Goal: Use online tool/utility: Use online tool/utility

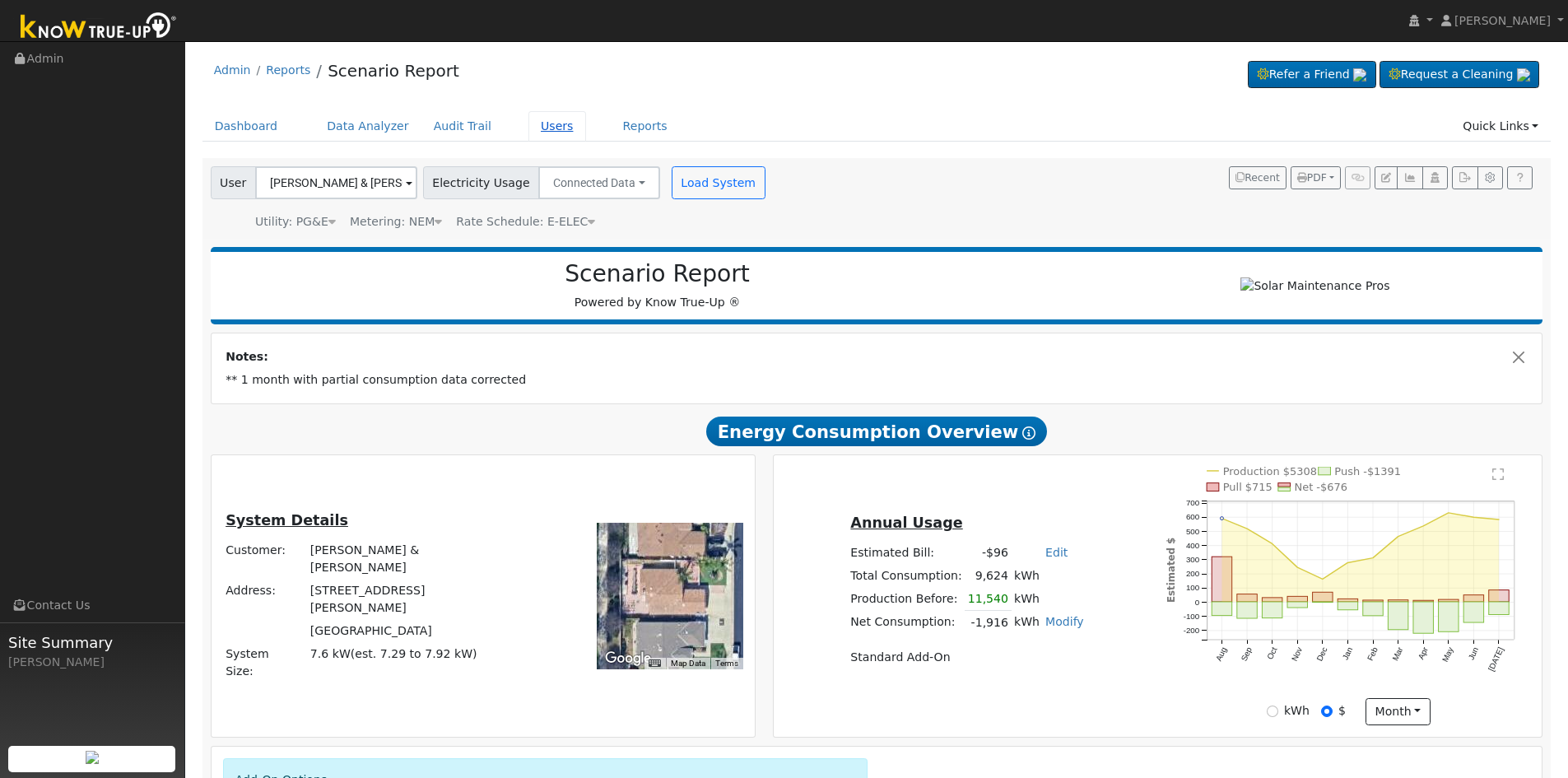
click at [529, 126] on link "Users" at bounding box center [557, 126] width 57 height 30
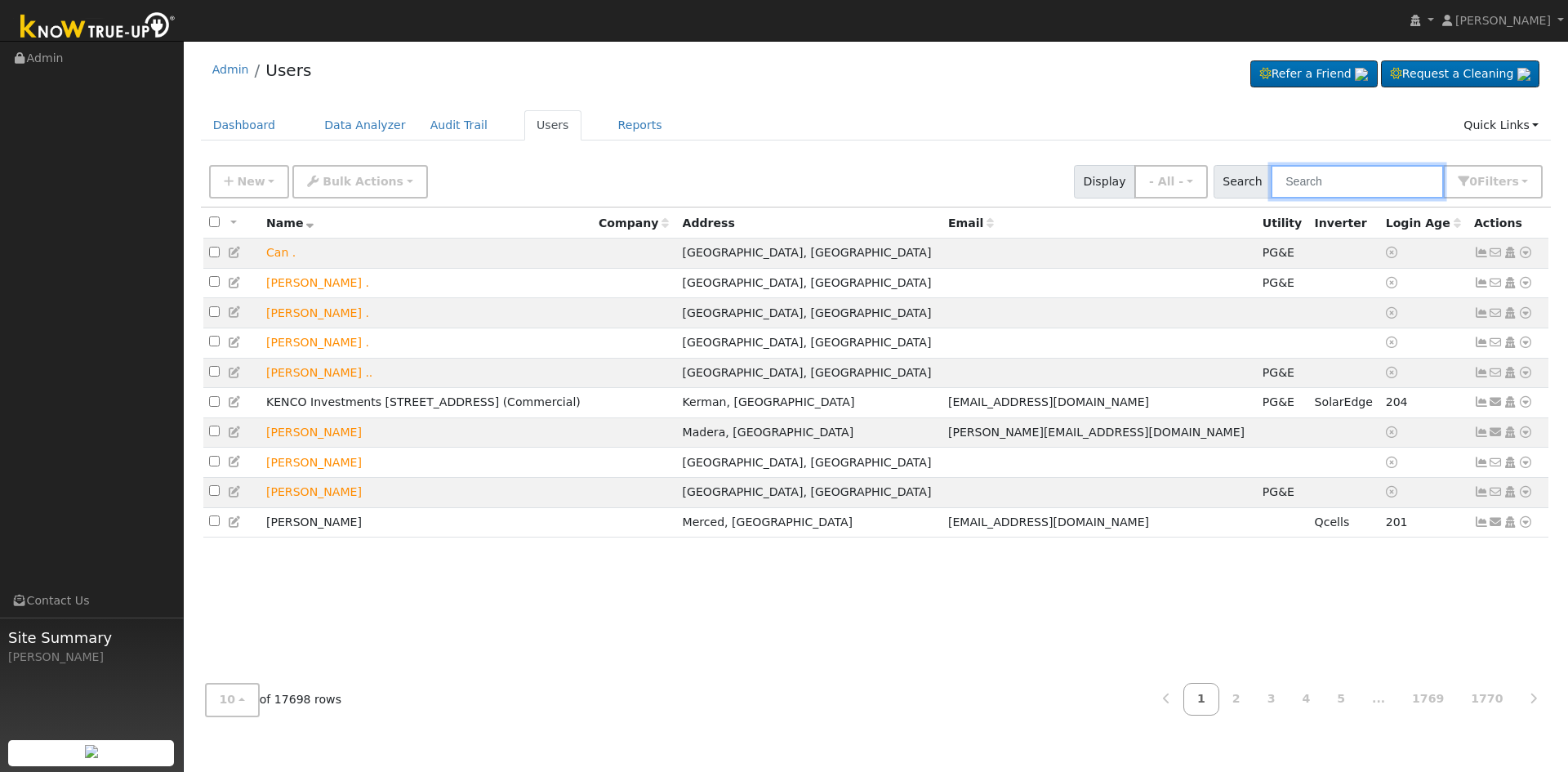
click at [1374, 177] on input "text" at bounding box center [1357, 181] width 173 height 34
type input "[PERSON_NAME]"
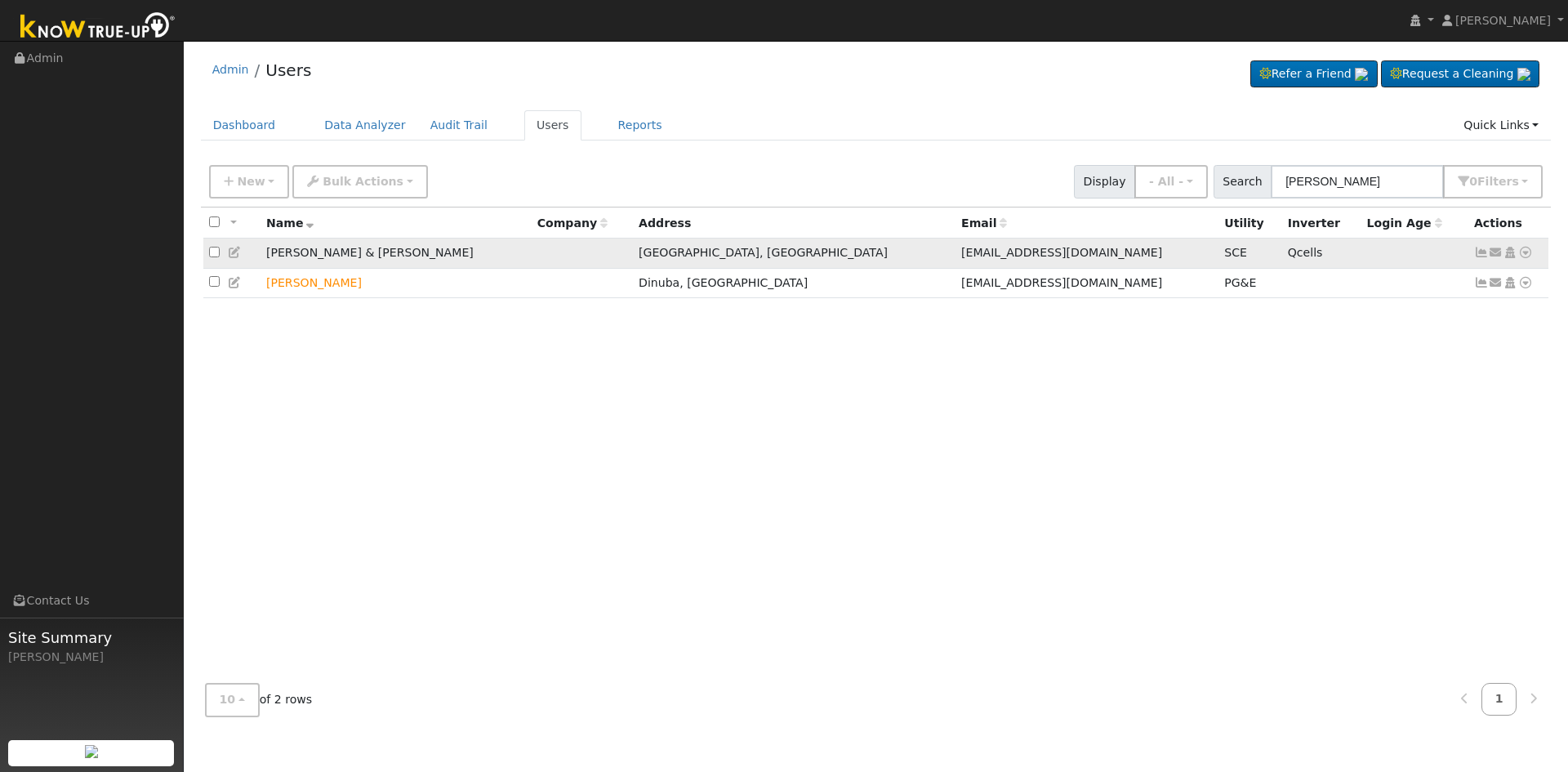
click at [1529, 254] on icon at bounding box center [1525, 252] width 14 height 12
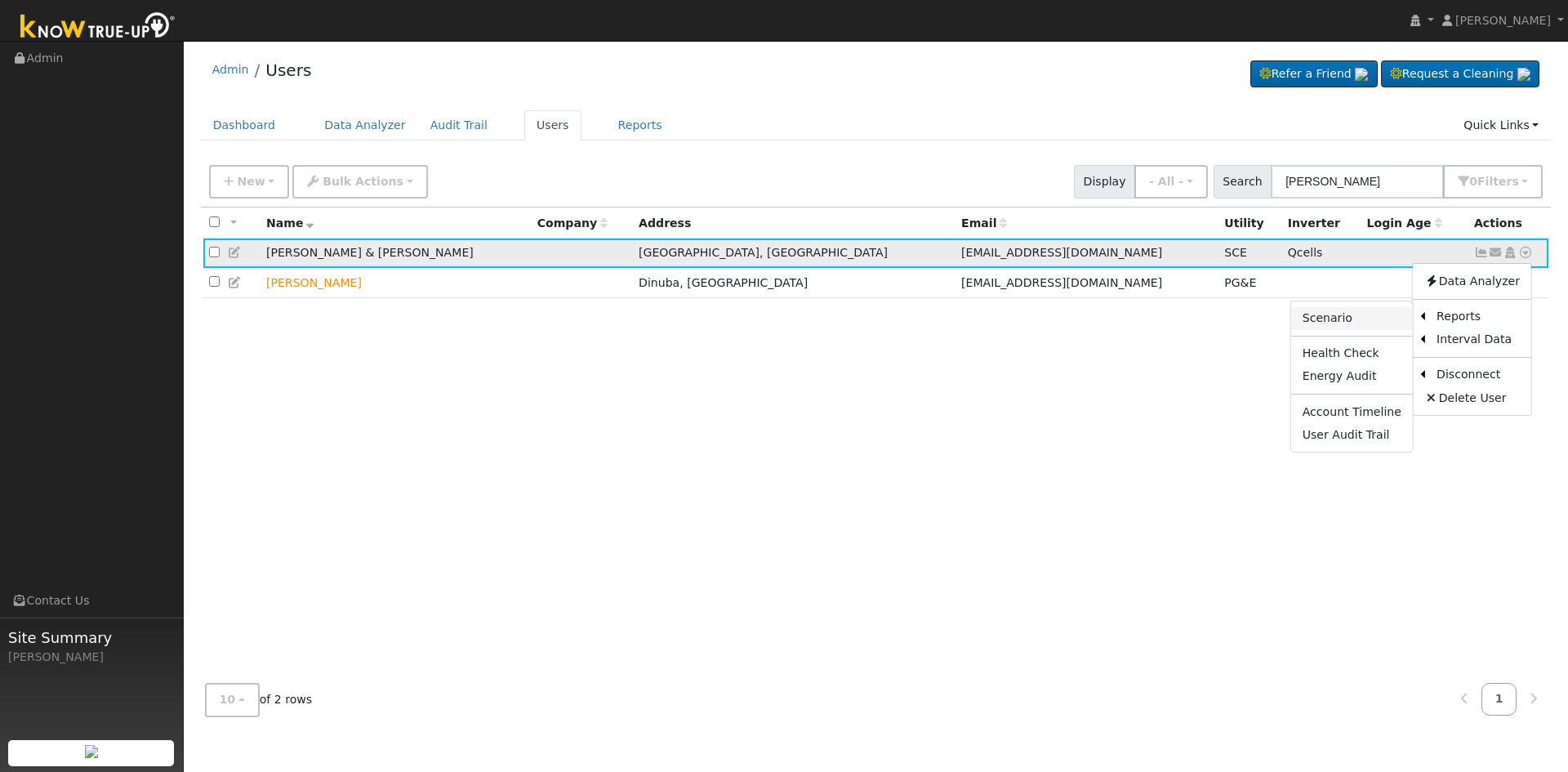
click at [1357, 314] on link "Scenario" at bounding box center [1351, 319] width 121 height 23
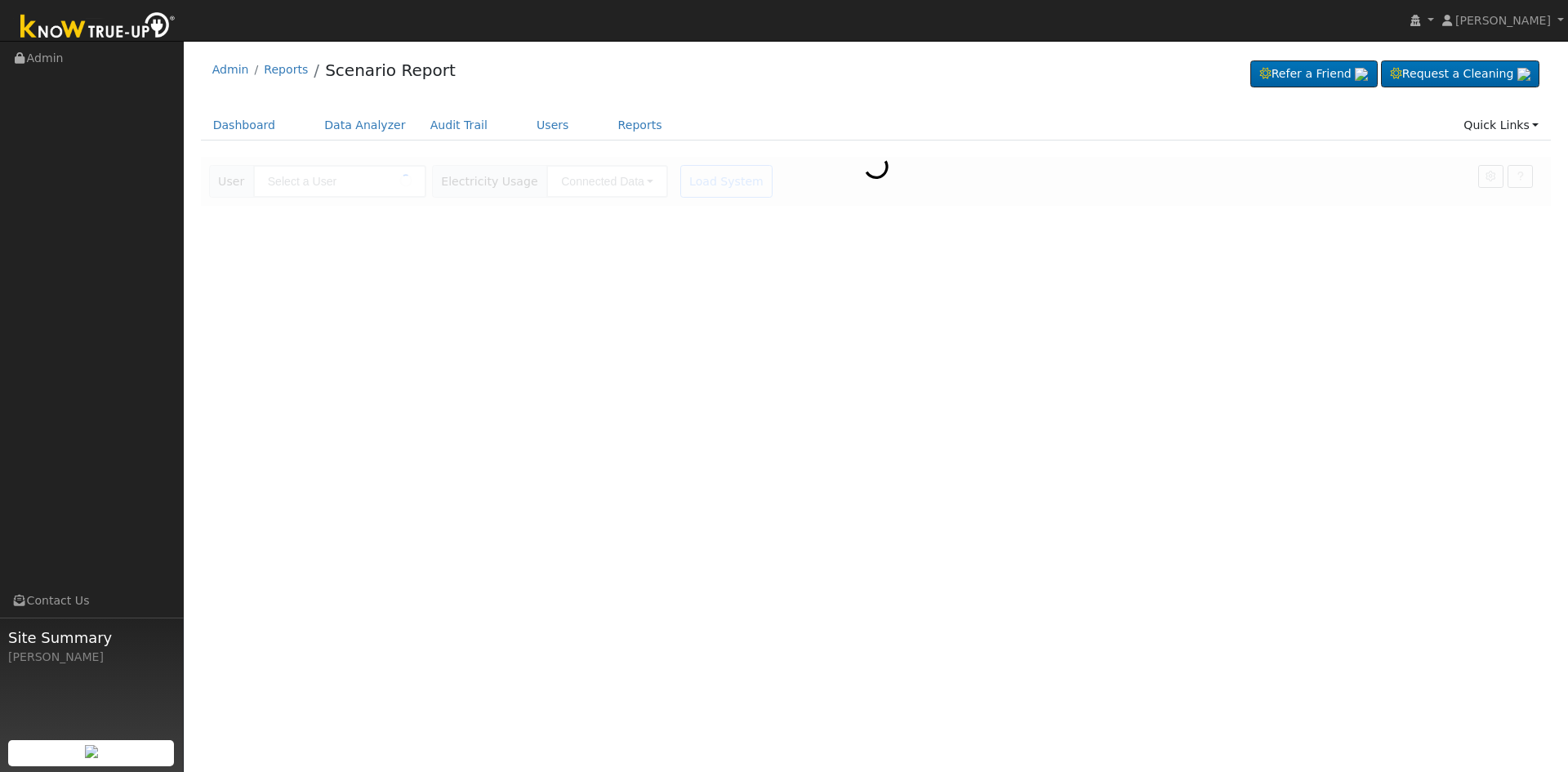
type input "[PERSON_NAME] & [PERSON_NAME]"
type input "Southern [US_STATE] Edison"
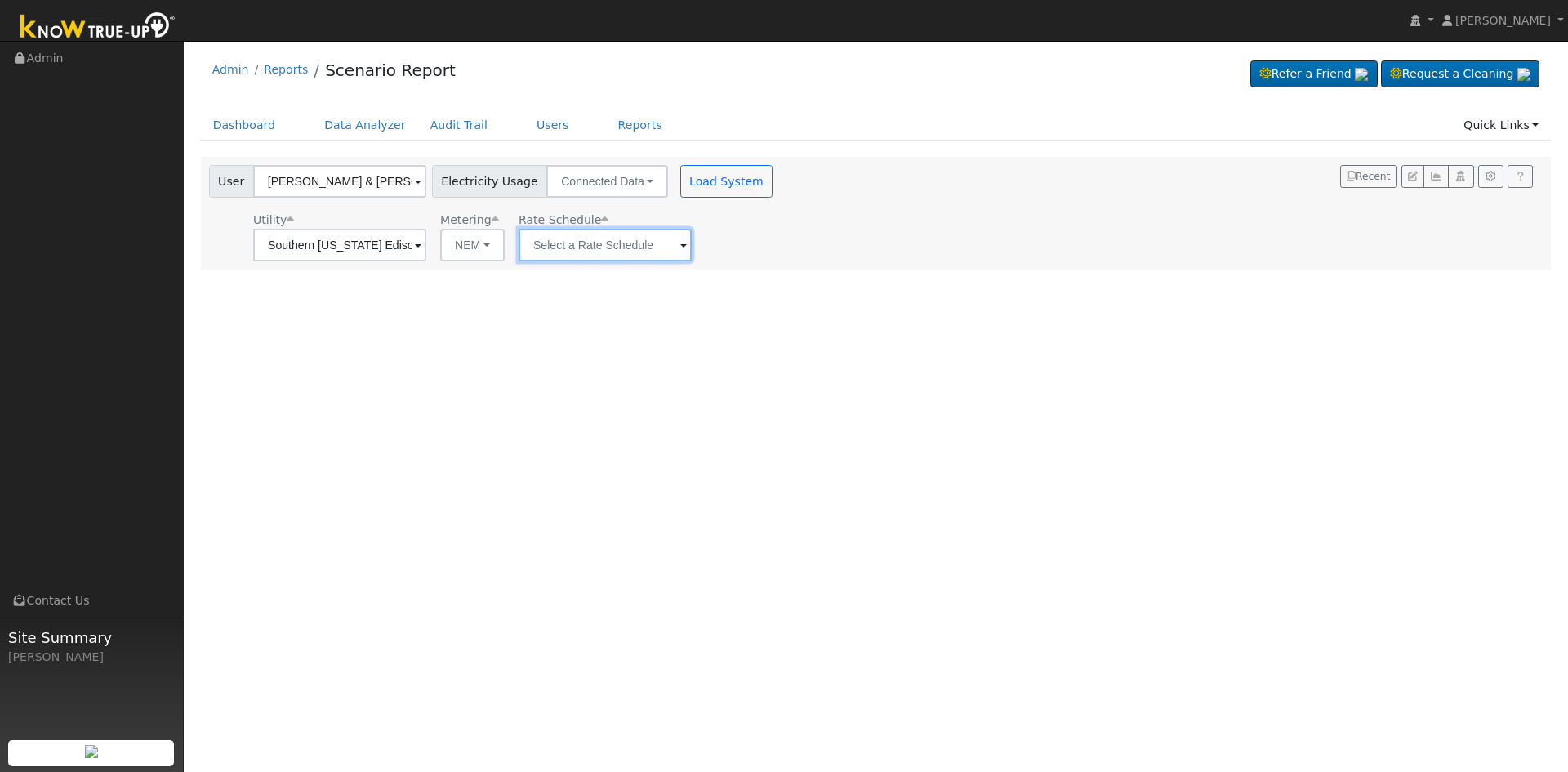
click at [426, 247] on input "text" at bounding box center [340, 245] width 173 height 33
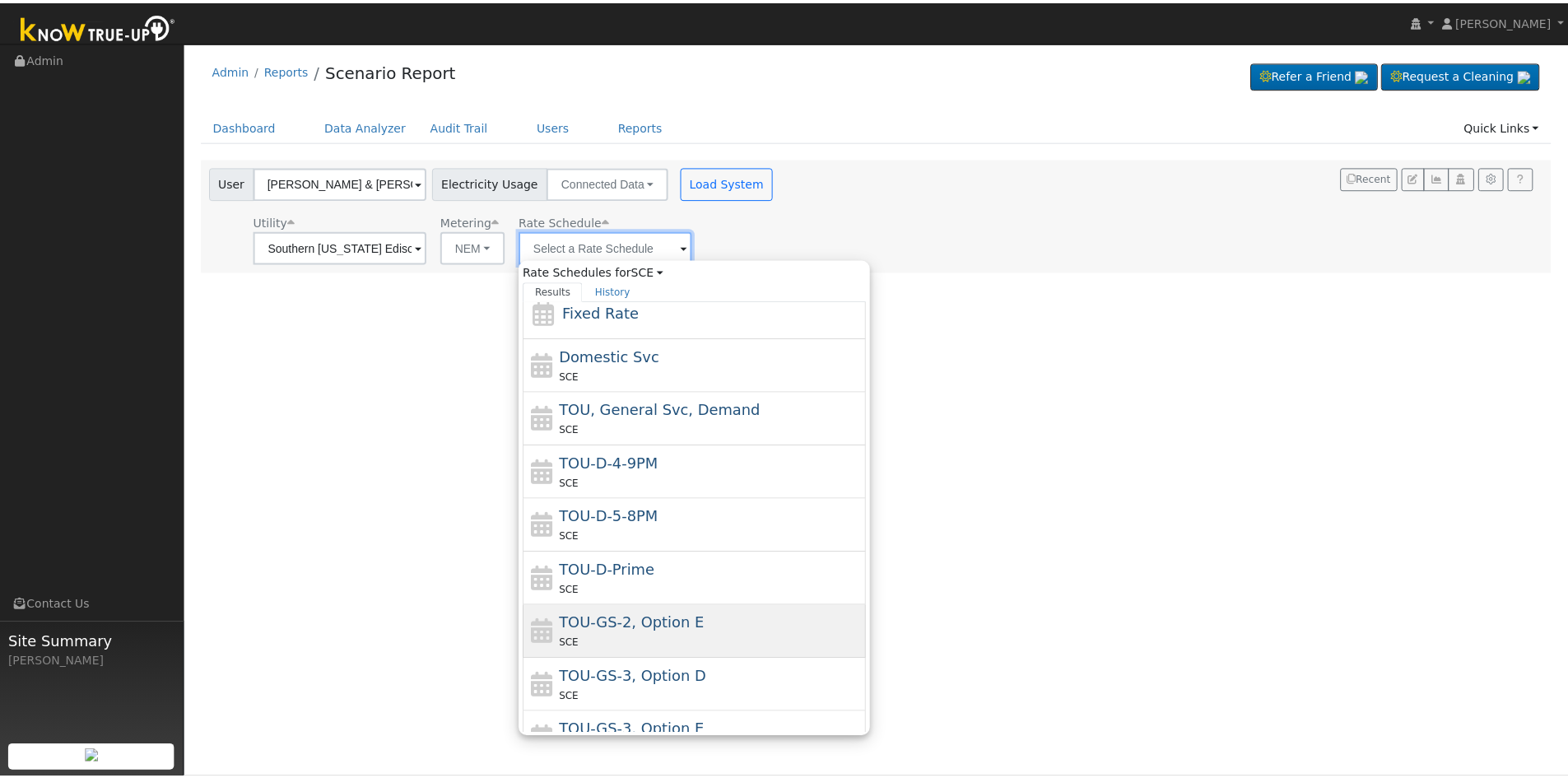
scroll to position [127, 0]
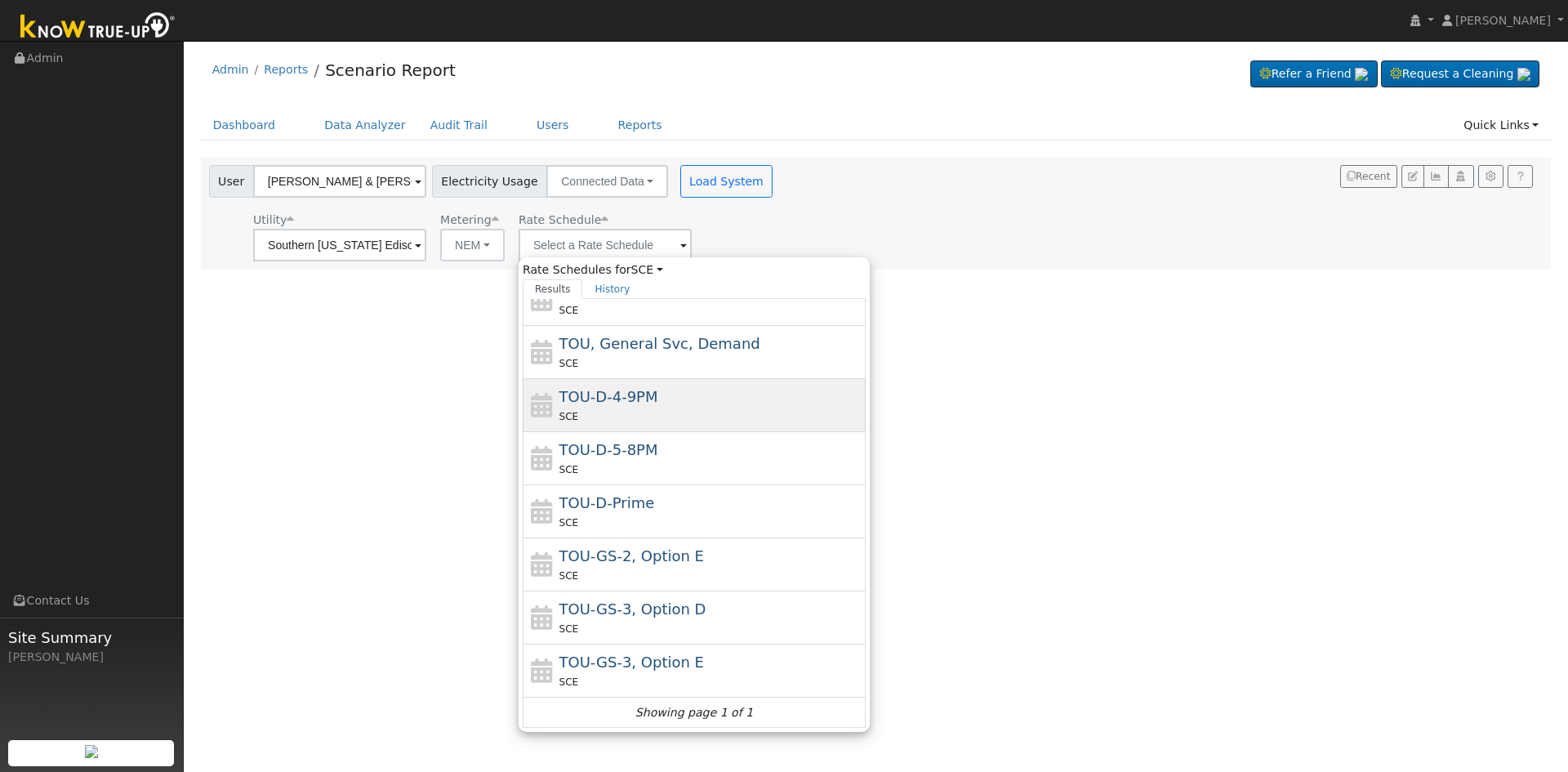
click at [634, 405] on span "TOU-D-4-9PM" at bounding box center [608, 397] width 99 height 17
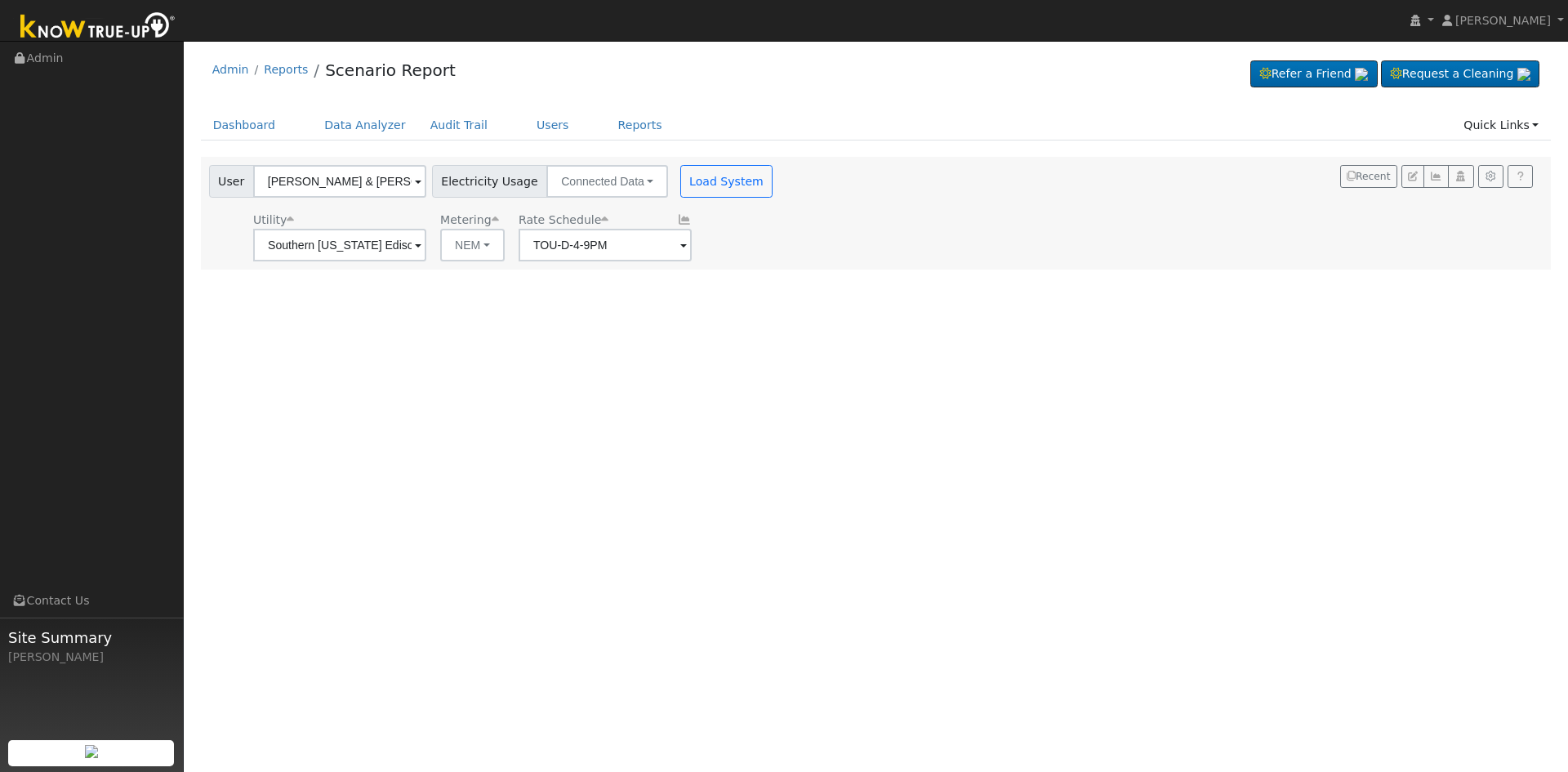
click at [422, 238] on span at bounding box center [418, 246] width 7 height 19
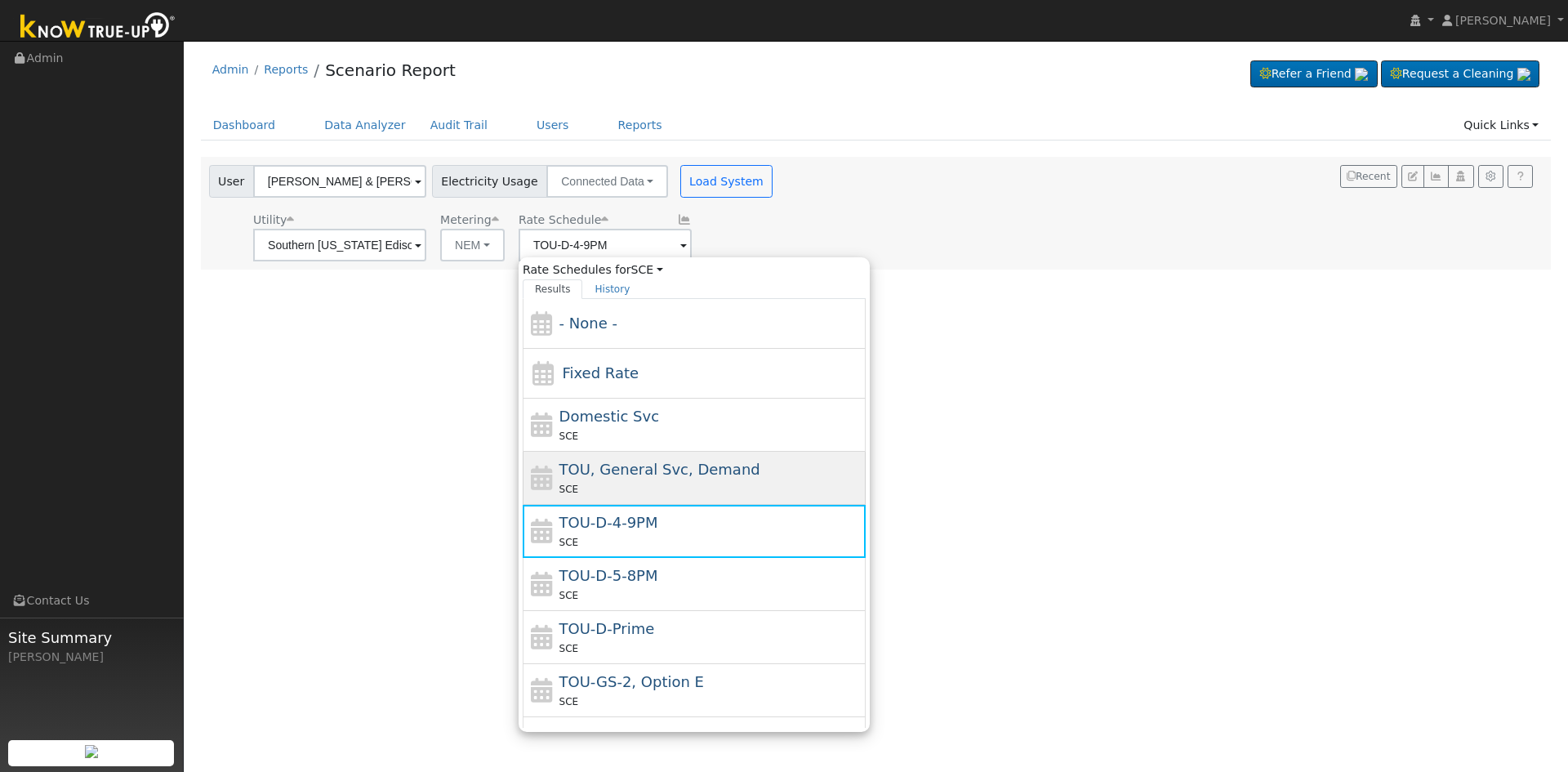
click at [604, 472] on span "TOU, General Svc, Demand" at bounding box center [659, 469] width 201 height 17
type input "TOU, General Svc, Demand"
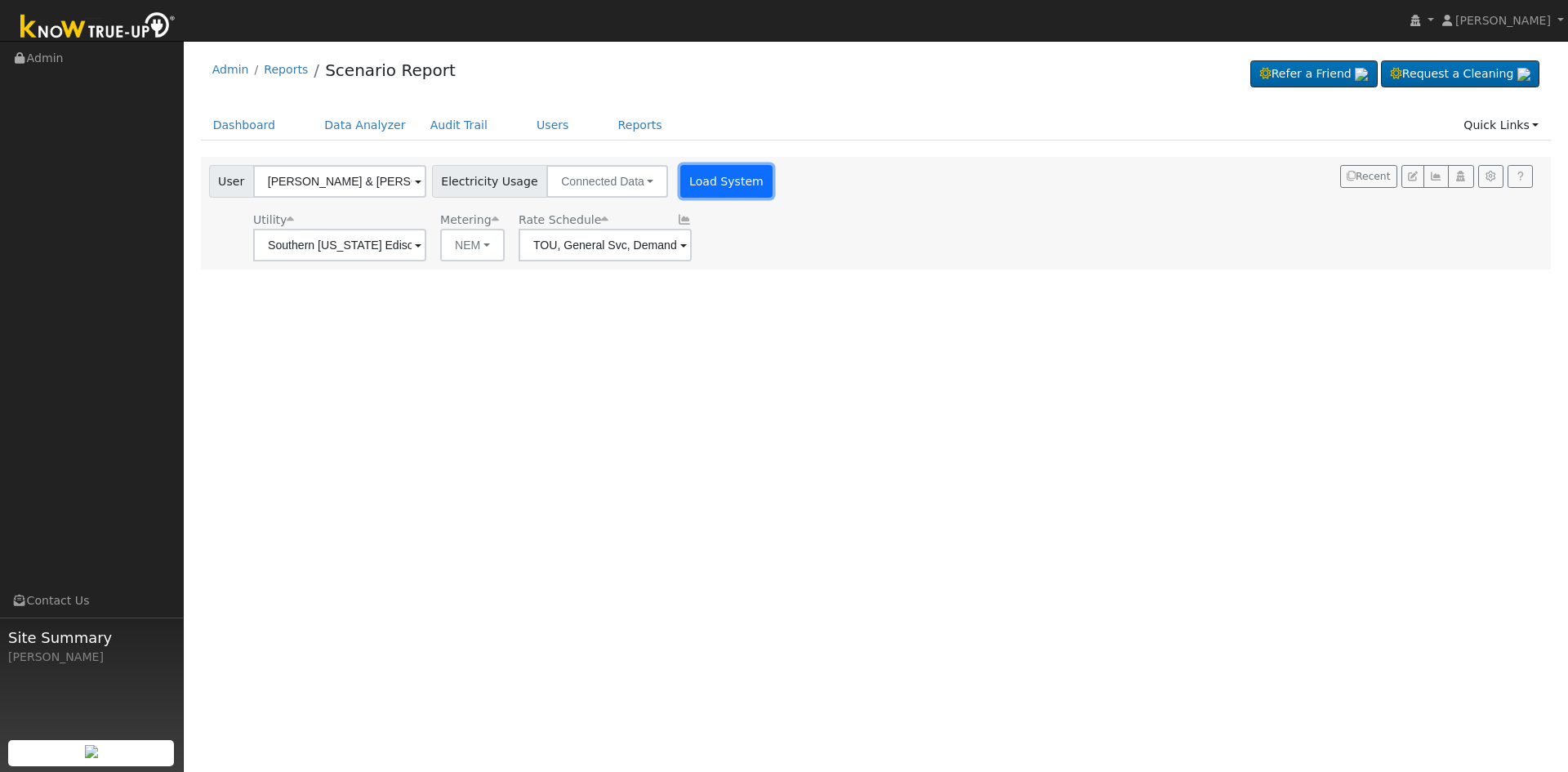
click at [701, 180] on button "Load System" at bounding box center [727, 181] width 93 height 33
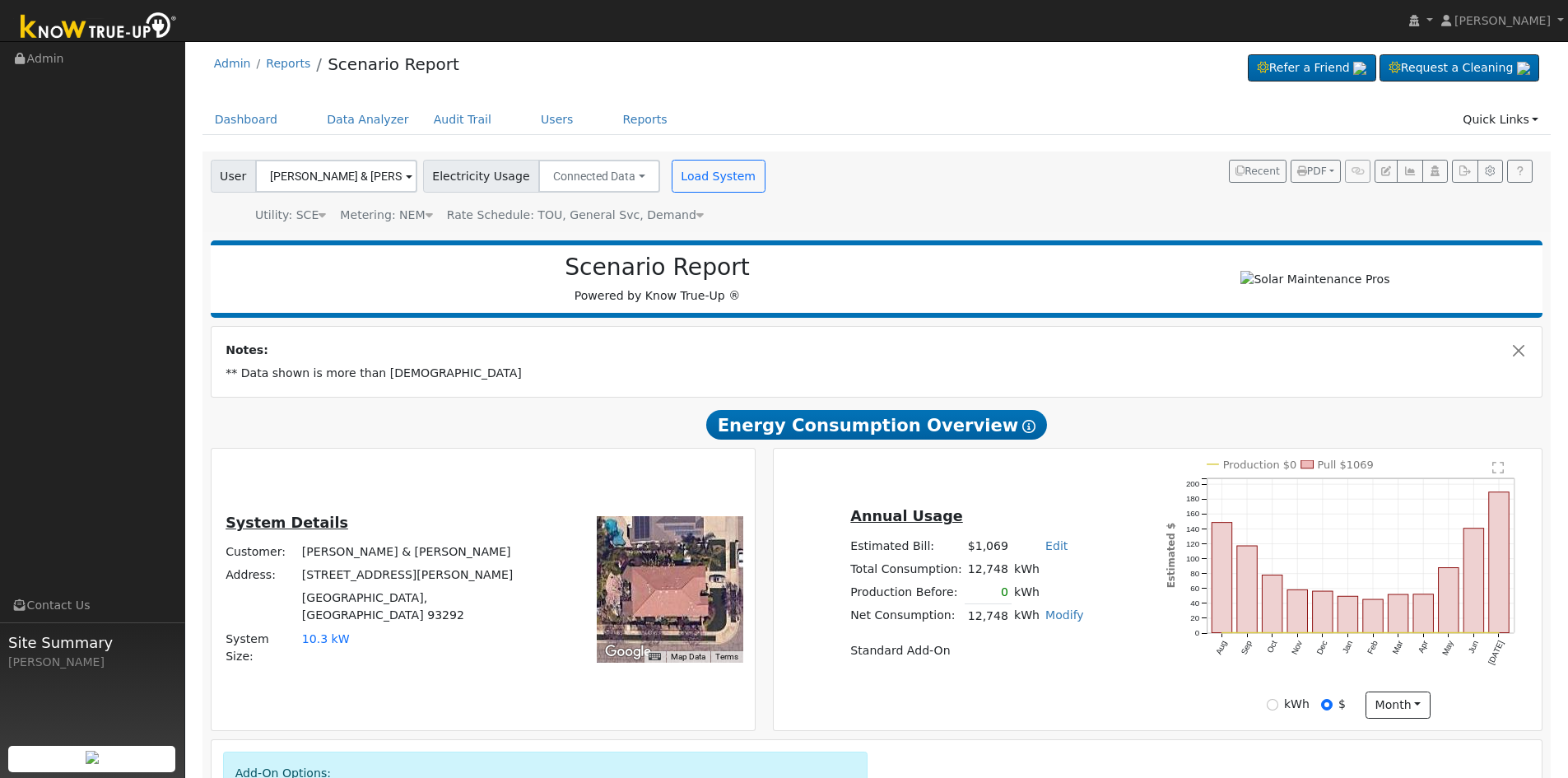
scroll to position [0, 0]
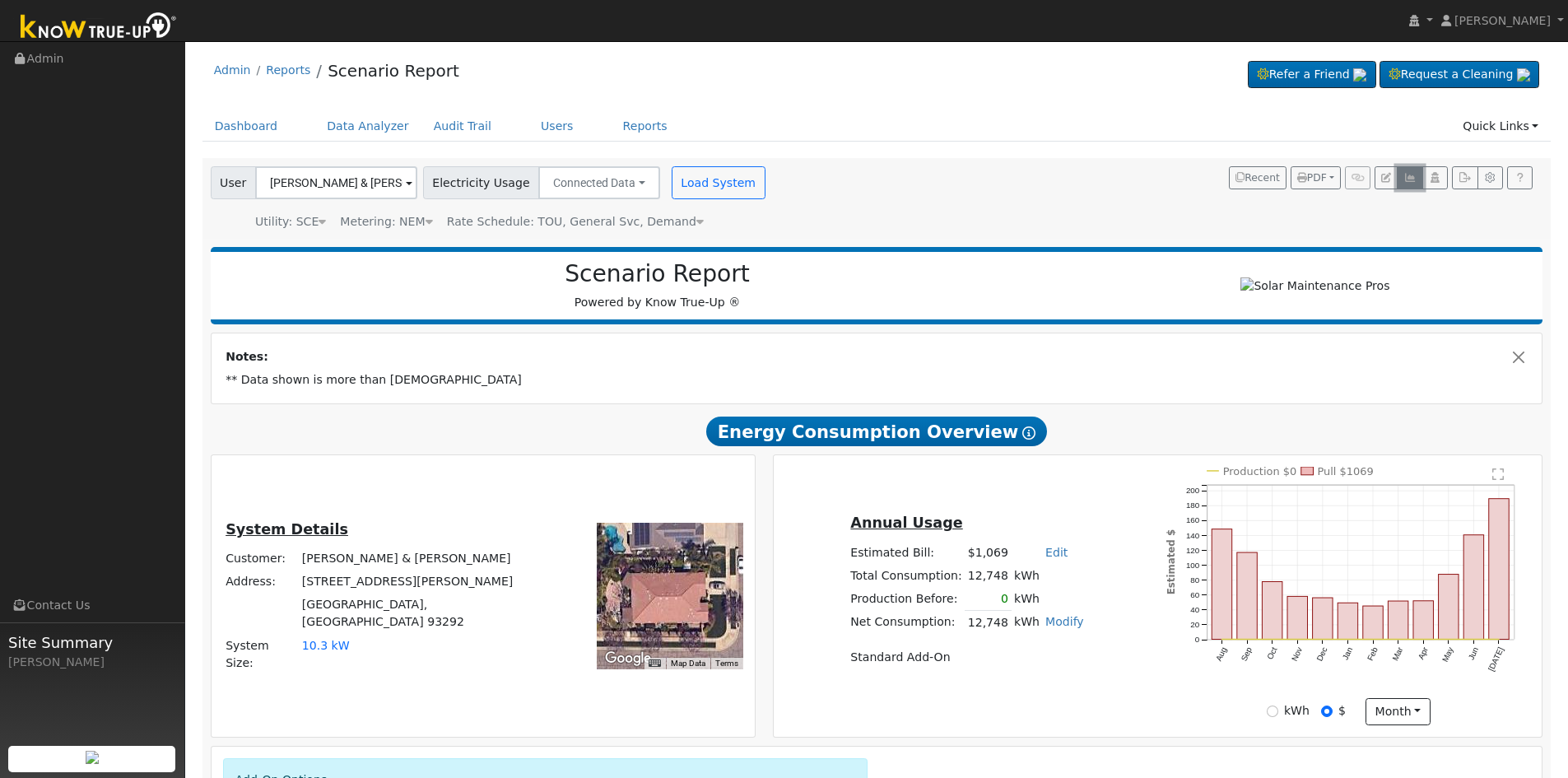
click at [1410, 175] on icon "button" at bounding box center [1409, 178] width 13 height 10
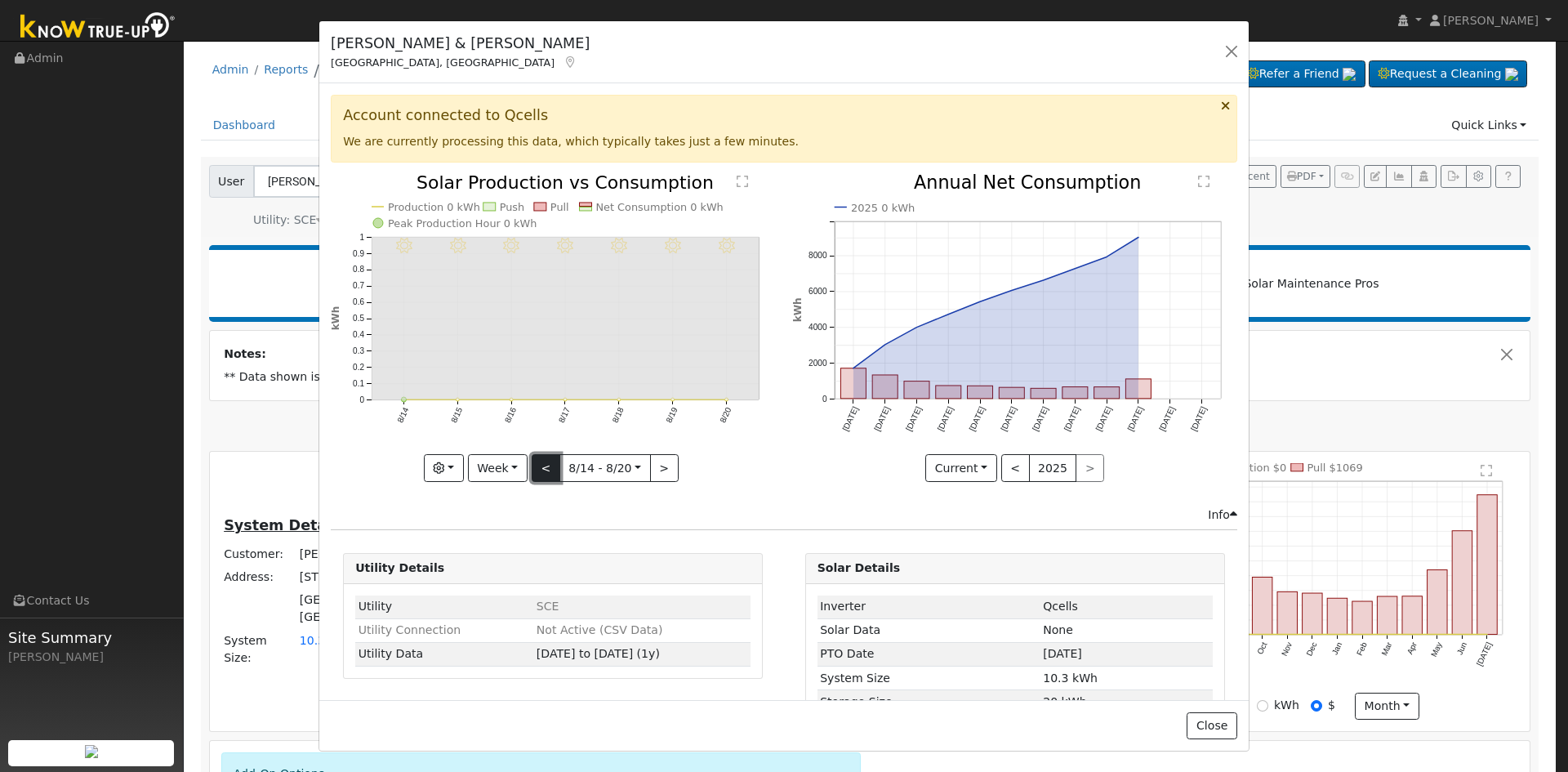
click at [531, 461] on button "<" at bounding box center [546, 468] width 29 height 28
click at [670, 459] on icon "8/13 - Clear 8/12 - Clear 8/11 - Clear 8/10 - Clear 8/09 - Clear 8/08 - Clear 8…" at bounding box center [553, 327] width 444 height 306
click at [660, 459] on button ">" at bounding box center [664, 468] width 29 height 28
click at [547, 464] on button "<" at bounding box center [546, 468] width 29 height 28
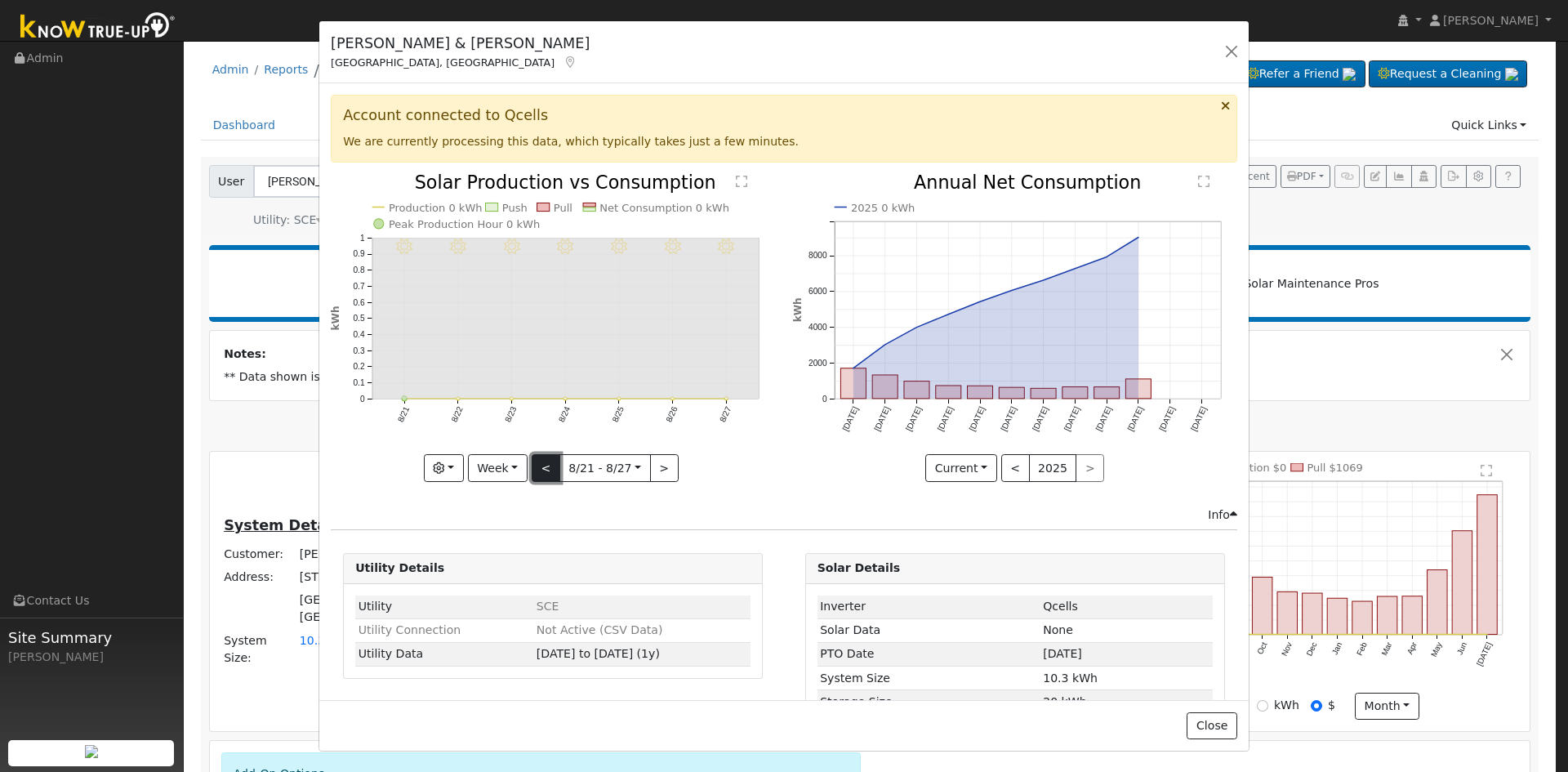
type input "2025-08-14"
click at [1231, 51] on button "button" at bounding box center [1231, 52] width 23 height 23
